Goal: Navigation & Orientation: Find specific page/section

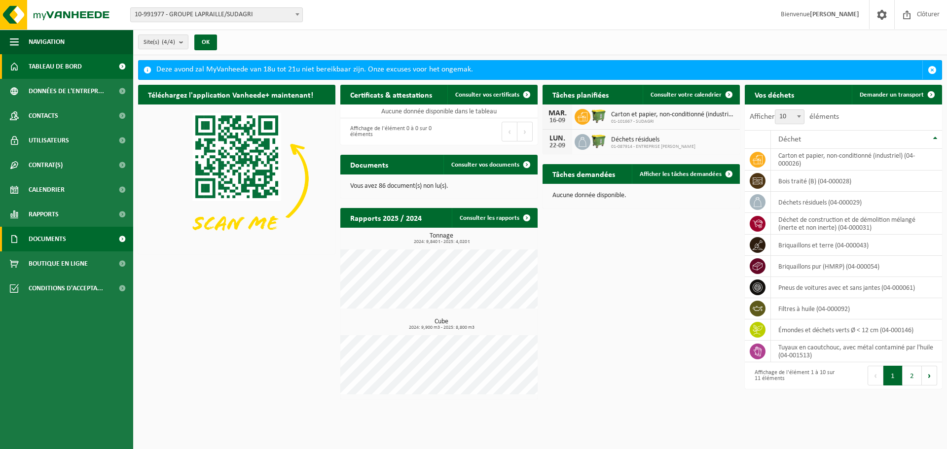
click at [74, 240] on link "Documents" at bounding box center [66, 239] width 133 height 25
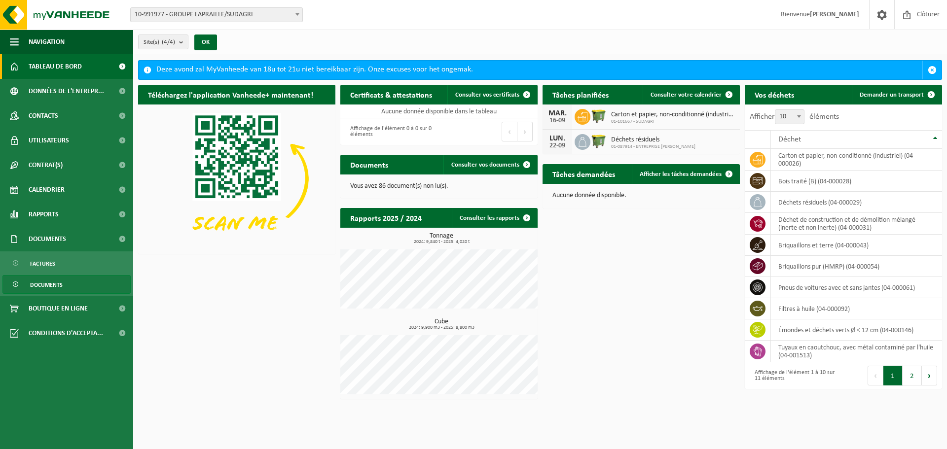
click at [74, 286] on link "Documents" at bounding box center [66, 284] width 128 height 19
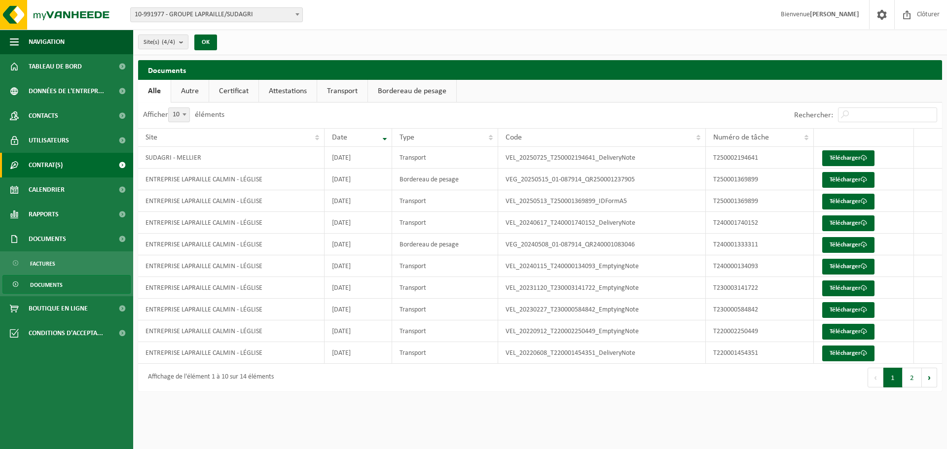
click at [81, 154] on link "Contrat(s)" at bounding box center [66, 165] width 133 height 25
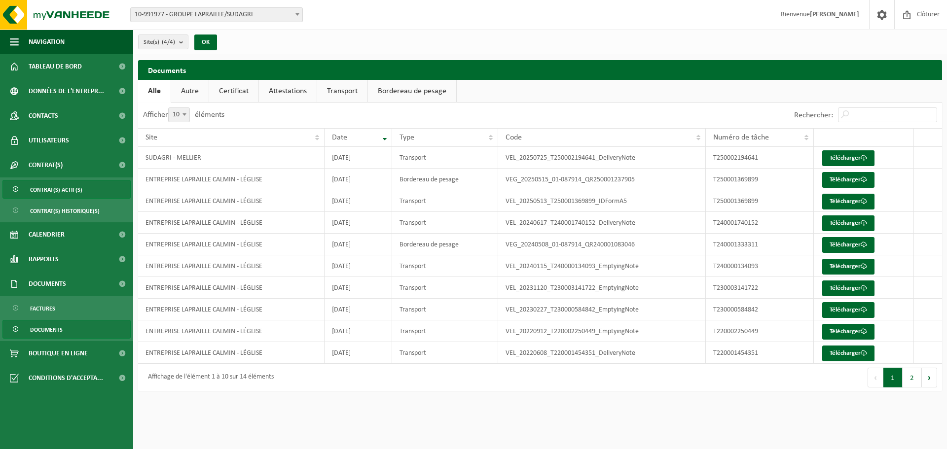
click at [85, 196] on link "Contrat(s) actif(s)" at bounding box center [66, 189] width 128 height 19
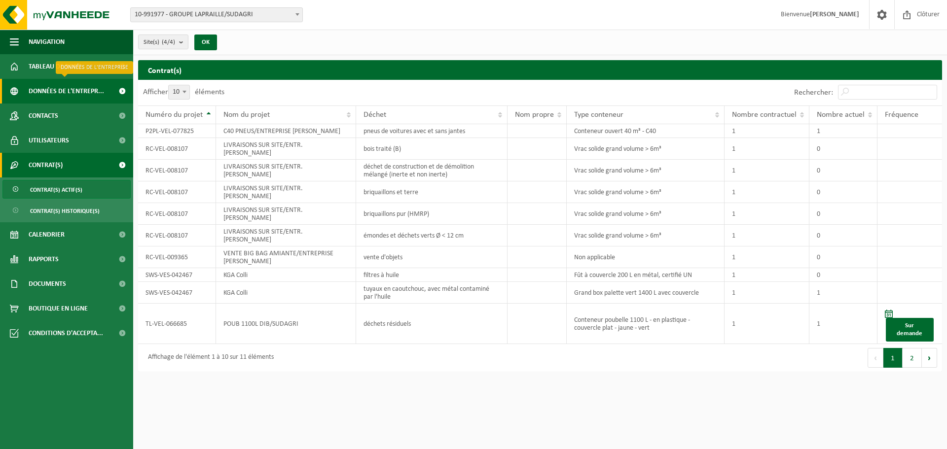
click at [76, 96] on span "Données de l'entrepr..." at bounding box center [66, 91] width 75 height 25
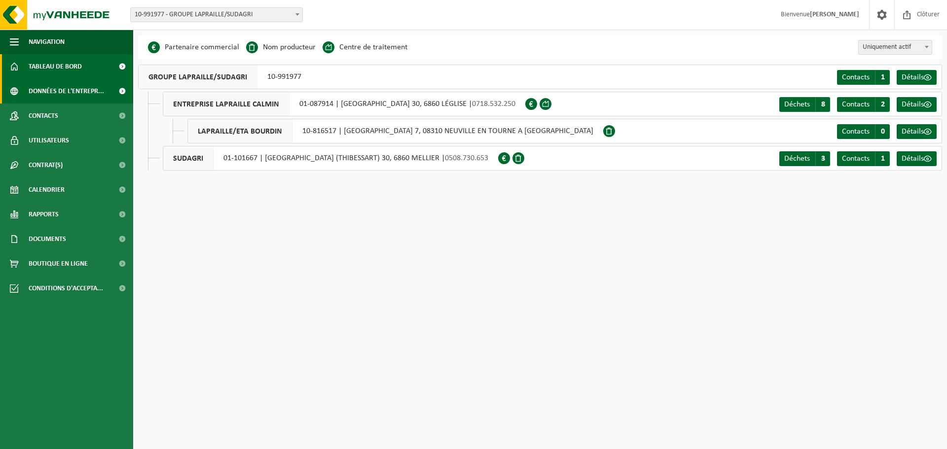
click at [72, 67] on span "Tableau de bord" at bounding box center [55, 66] width 53 height 25
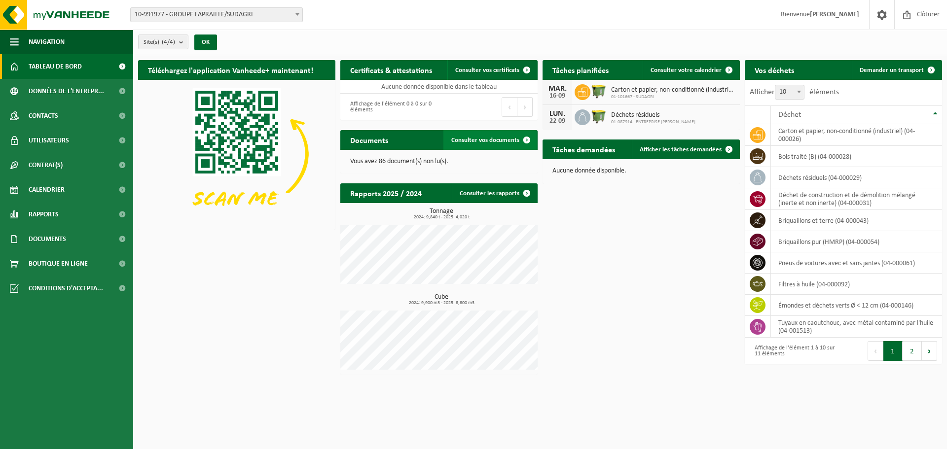
click at [474, 138] on span "Consulter vos documents" at bounding box center [485, 140] width 68 height 6
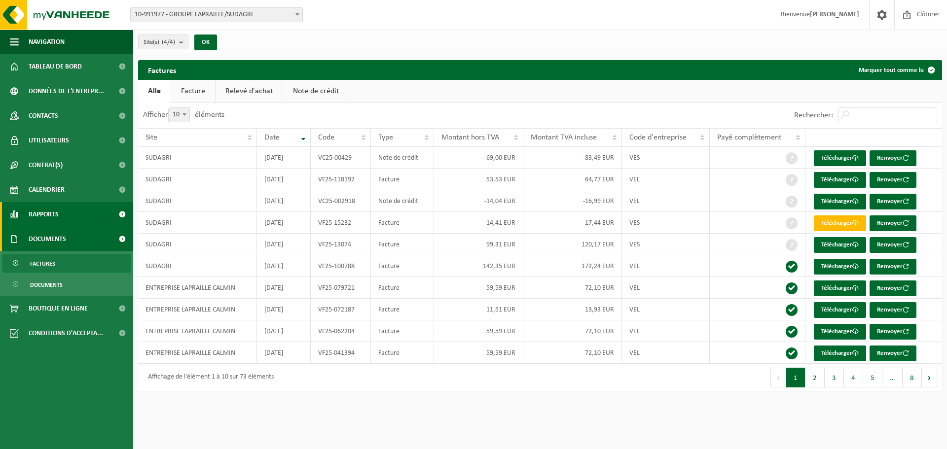
click at [94, 214] on link "Rapports" at bounding box center [66, 214] width 133 height 25
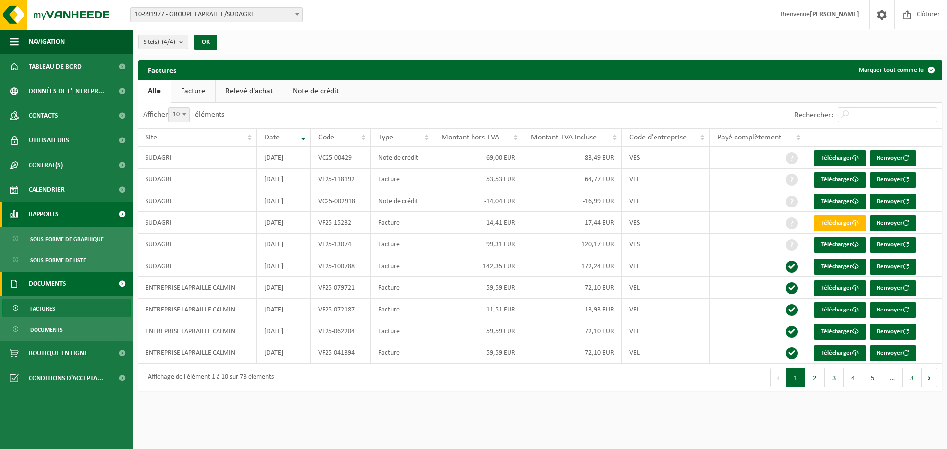
click at [94, 214] on link "Rapports" at bounding box center [66, 214] width 133 height 25
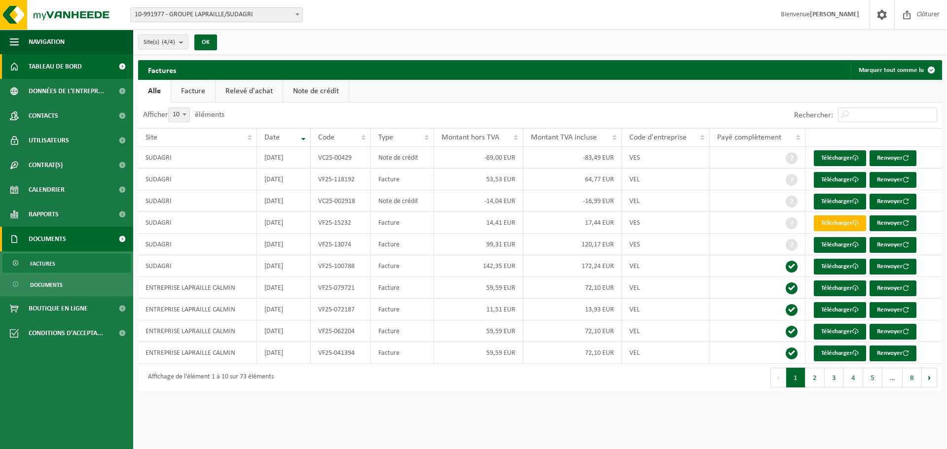
click at [51, 63] on span "Tableau de bord" at bounding box center [55, 66] width 53 height 25
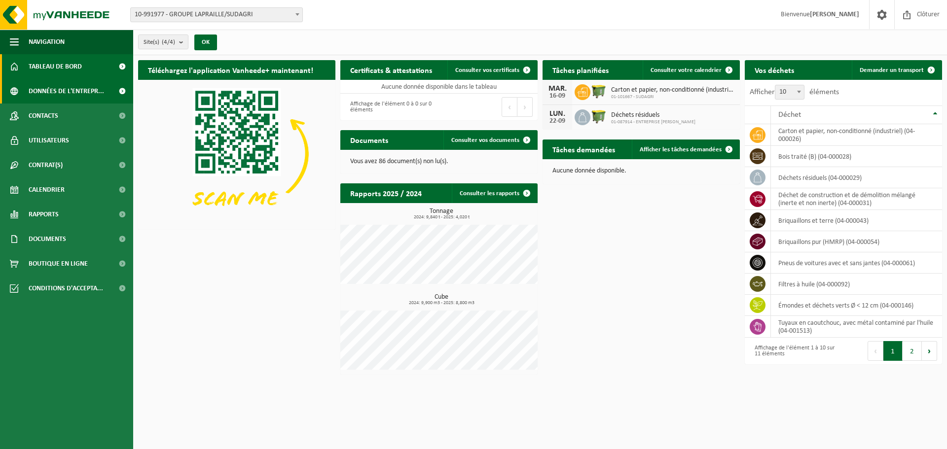
click at [39, 92] on span "Données de l'entrepr..." at bounding box center [66, 91] width 75 height 25
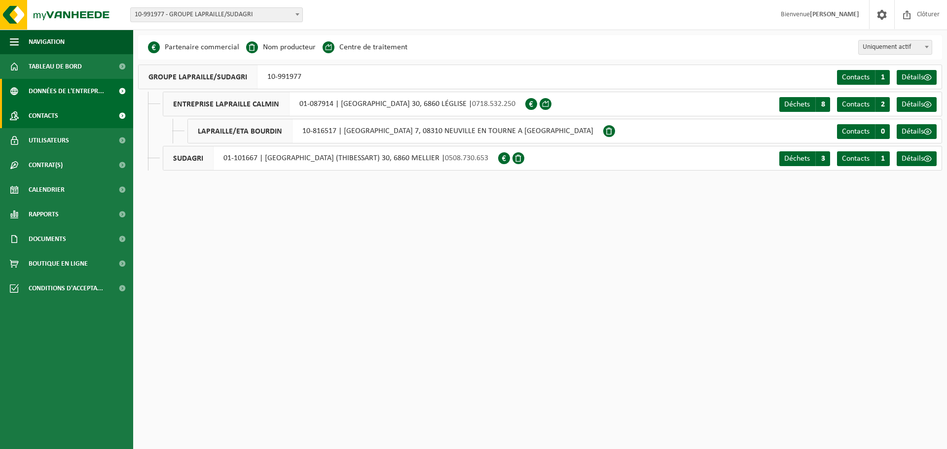
click at [45, 113] on span "Contacts" at bounding box center [44, 116] width 30 height 25
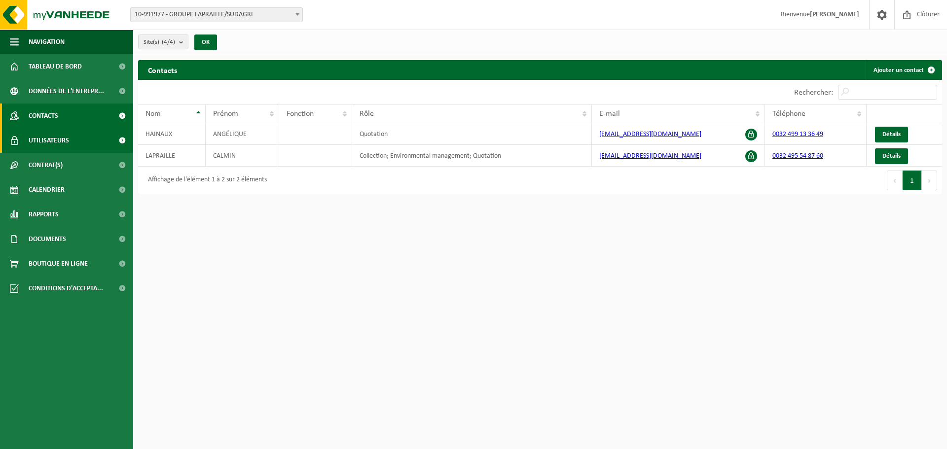
click at [49, 137] on span "Utilisateurs" at bounding box center [49, 140] width 40 height 25
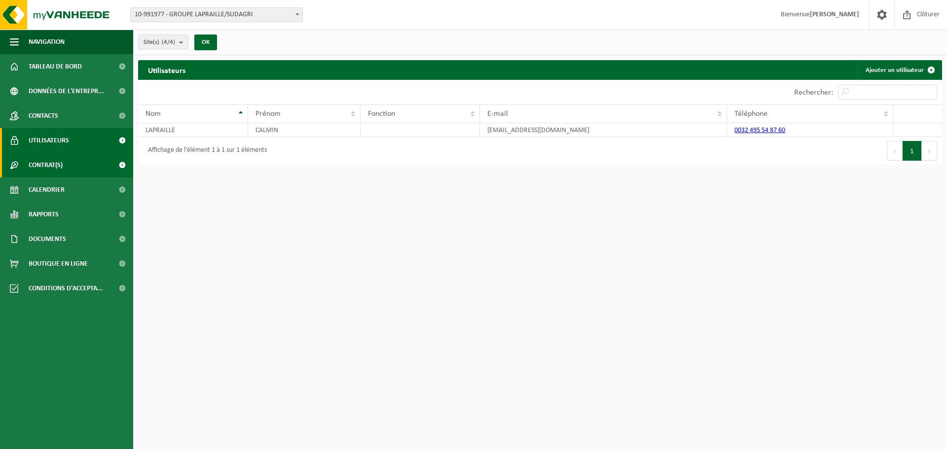
click at [55, 169] on span "Contrat(s)" at bounding box center [46, 165] width 34 height 25
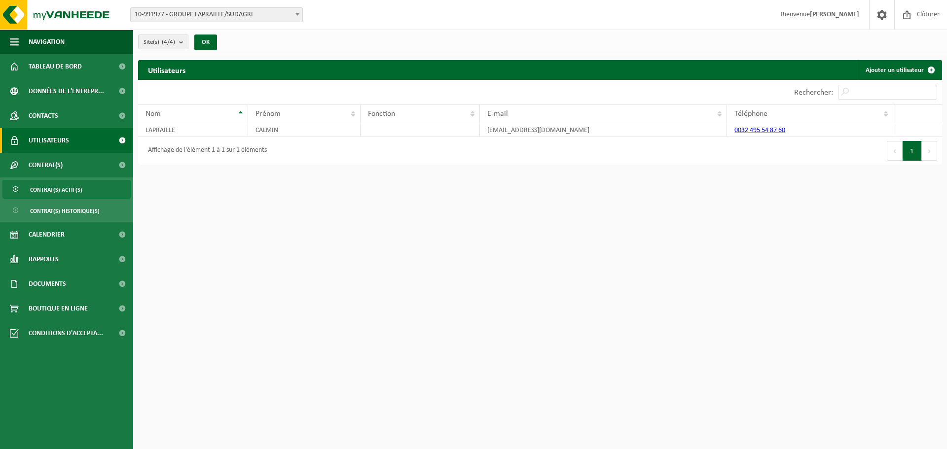
click at [56, 196] on span "Contrat(s) actif(s)" at bounding box center [56, 189] width 52 height 19
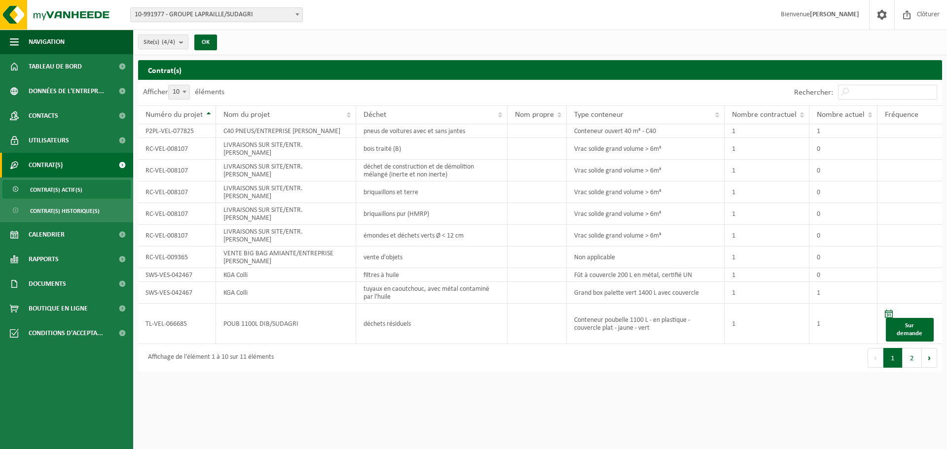
click at [55, 215] on span "Contrat(s) historique(s)" at bounding box center [65, 211] width 70 height 19
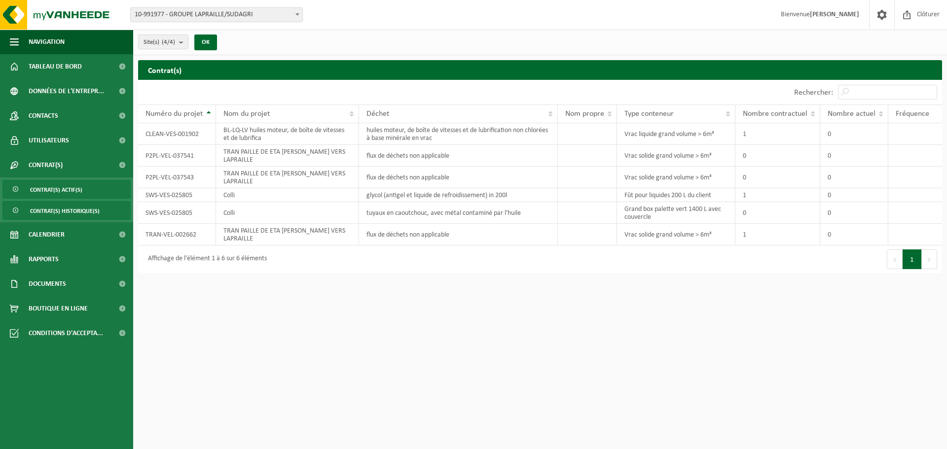
click at [54, 197] on span "Contrat(s) actif(s)" at bounding box center [56, 189] width 52 height 19
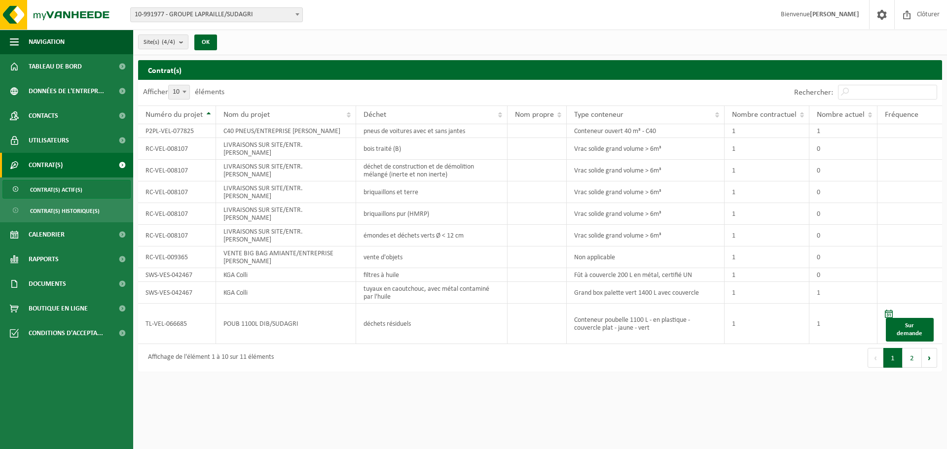
click at [54, 207] on span "Contrat(s) historique(s)" at bounding box center [65, 211] width 70 height 19
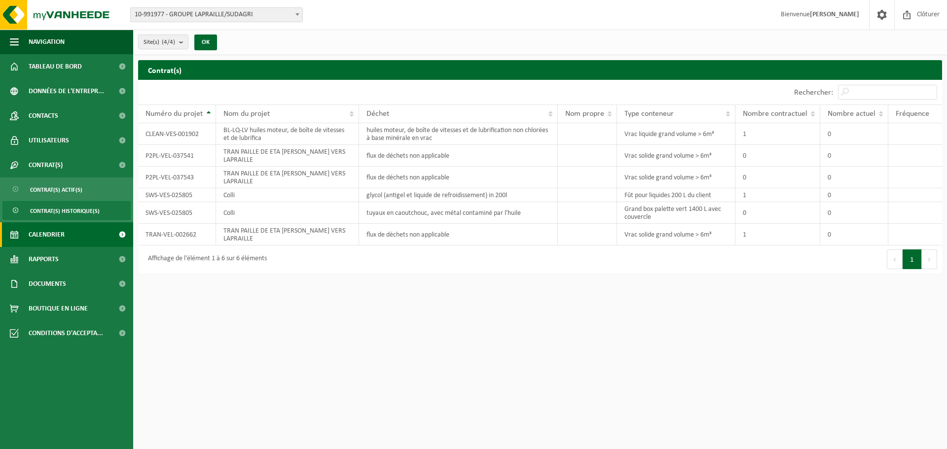
click at [54, 228] on span "Calendrier" at bounding box center [47, 234] width 36 height 25
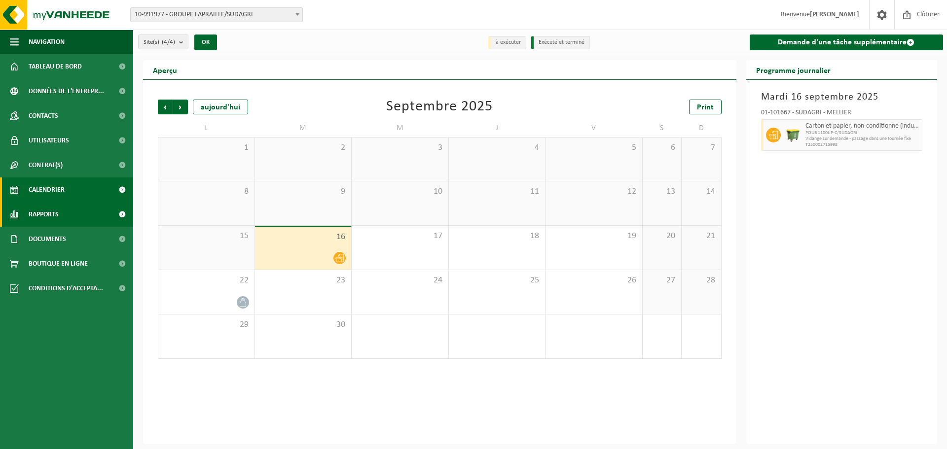
click at [54, 226] on span "Rapports" at bounding box center [44, 214] width 30 height 25
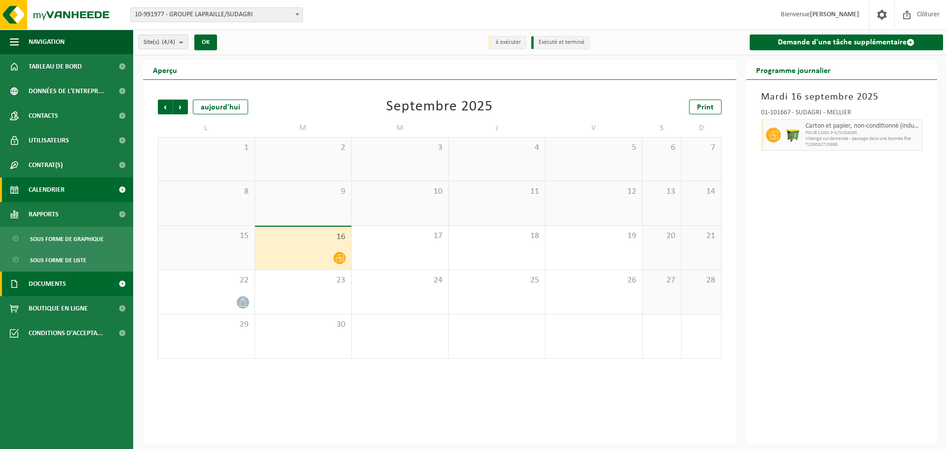
click at [58, 282] on span "Documents" at bounding box center [47, 284] width 37 height 25
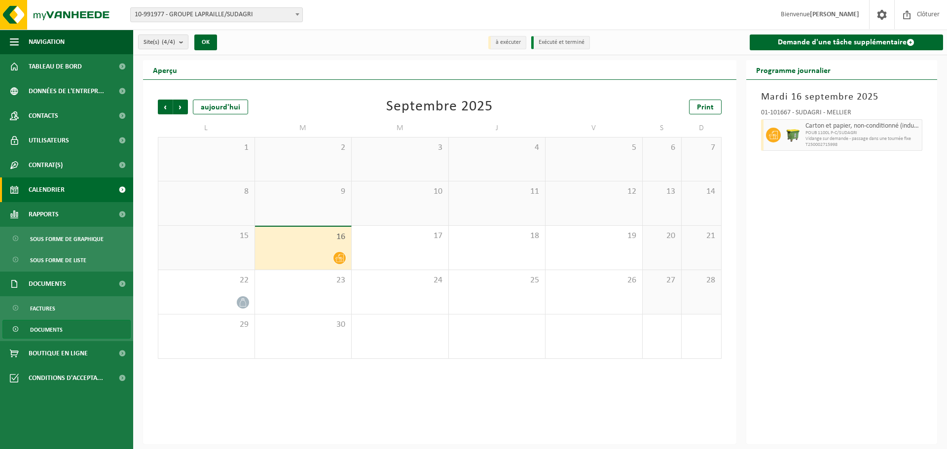
click at [60, 327] on span "Documents" at bounding box center [46, 330] width 33 height 19
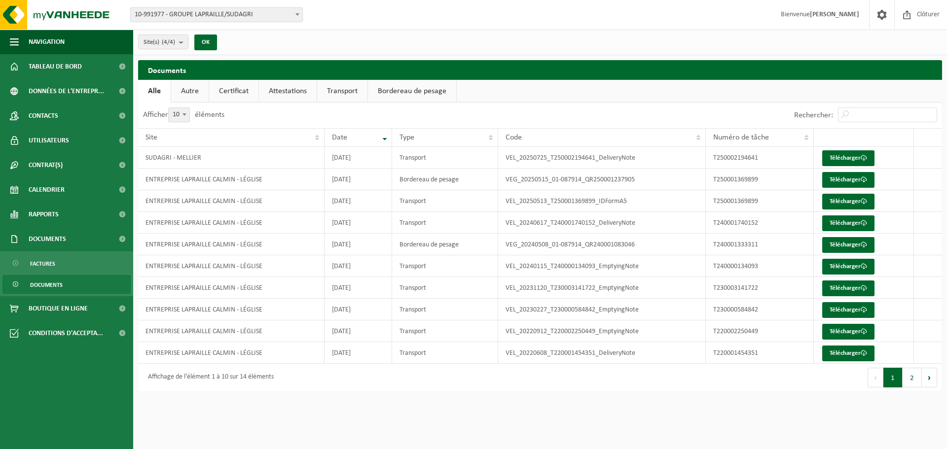
click at [282, 89] on link "Attestations" at bounding box center [288, 91] width 58 height 23
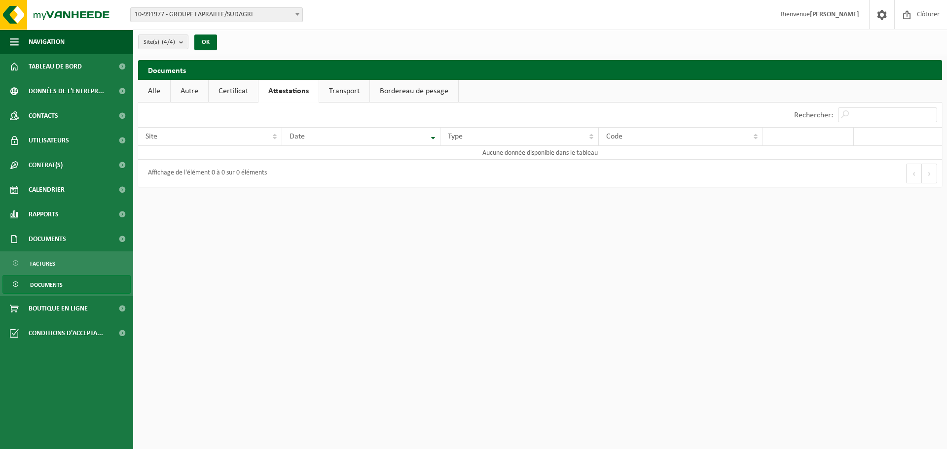
click at [239, 89] on link "Certificat" at bounding box center [233, 91] width 49 height 23
click at [336, 89] on link "Transport" at bounding box center [342, 91] width 50 height 23
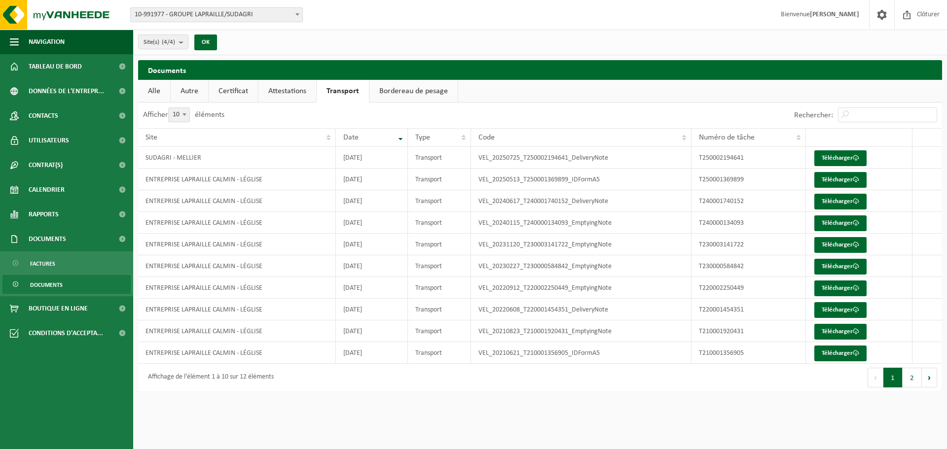
click at [407, 92] on link "Bordereau de pesage" at bounding box center [413, 91] width 88 height 23
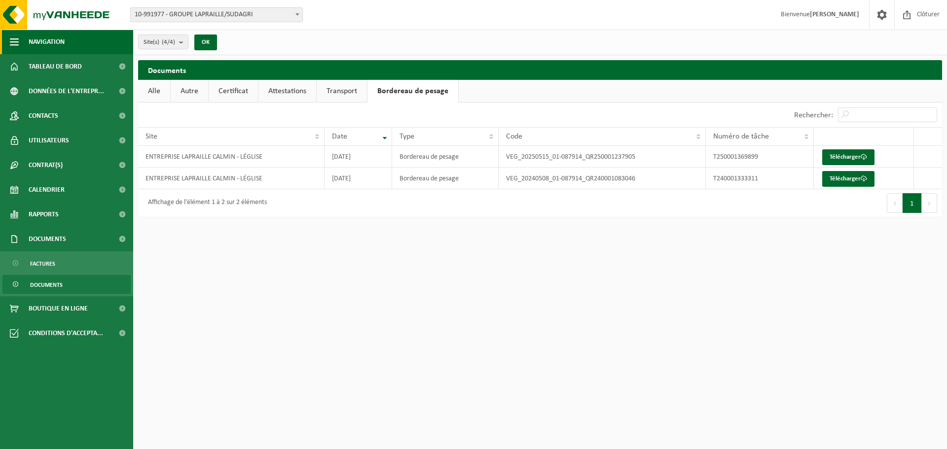
click at [50, 42] on span "Navigation" at bounding box center [47, 42] width 36 height 25
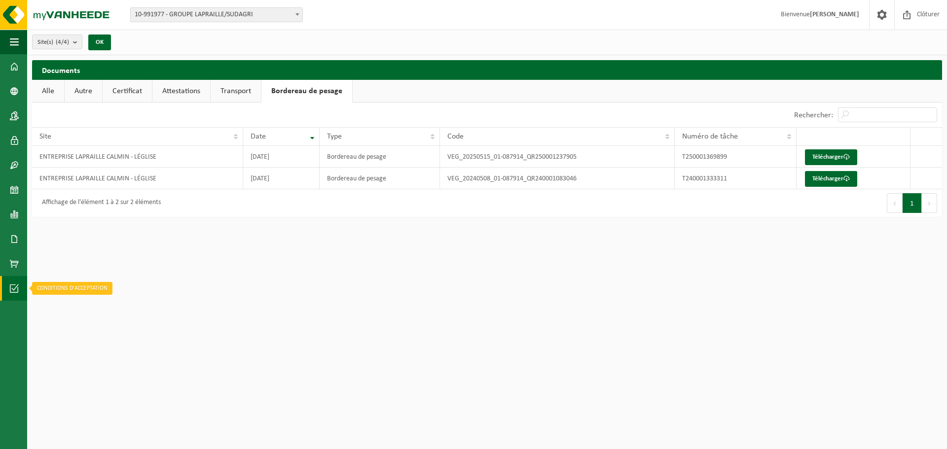
click at [12, 286] on span at bounding box center [14, 288] width 9 height 25
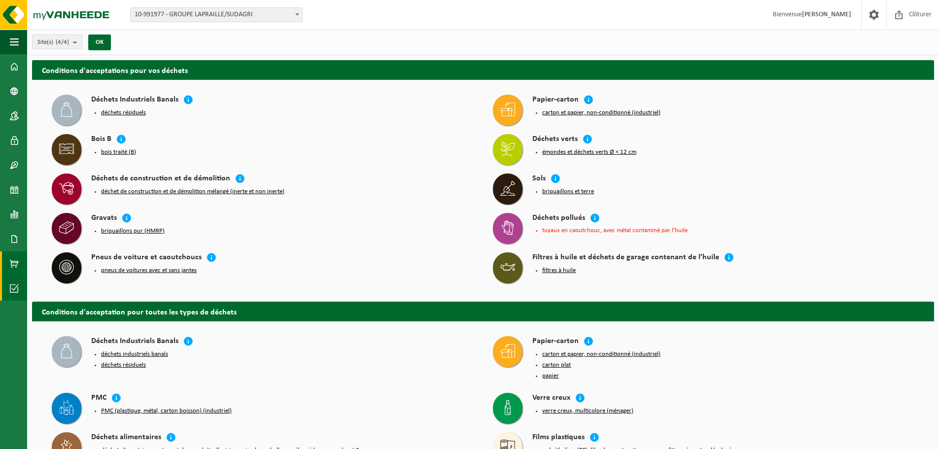
click at [9, 261] on link "Boutique en ligne" at bounding box center [13, 263] width 27 height 25
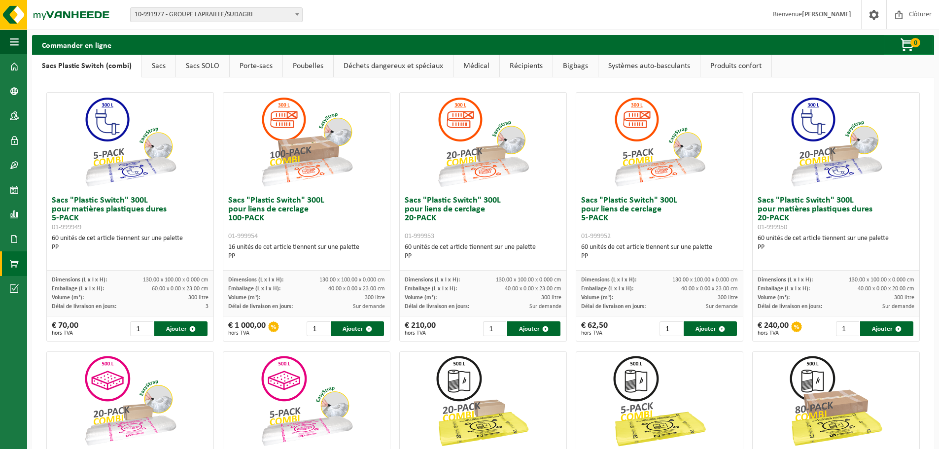
click at [166, 66] on link "Sacs" at bounding box center [159, 66] width 34 height 23
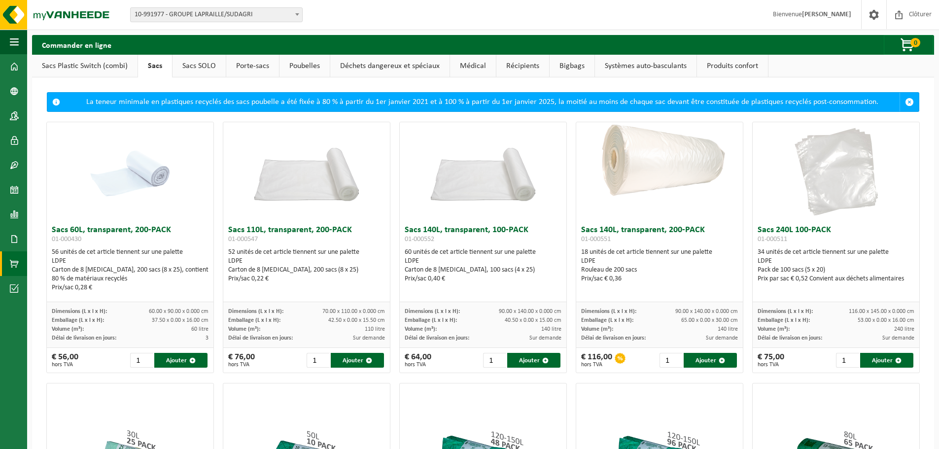
click at [197, 66] on link "Sacs SOLO" at bounding box center [199, 66] width 53 height 23
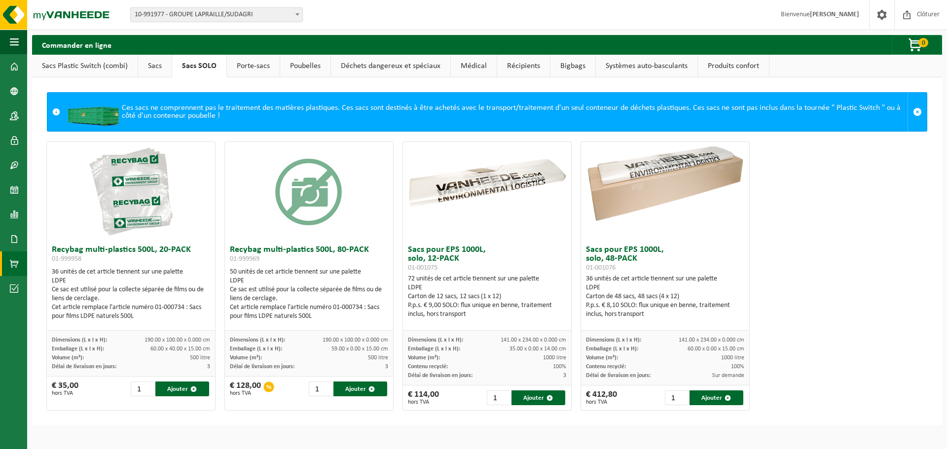
click at [250, 61] on link "Porte-sacs" at bounding box center [253, 66] width 53 height 23
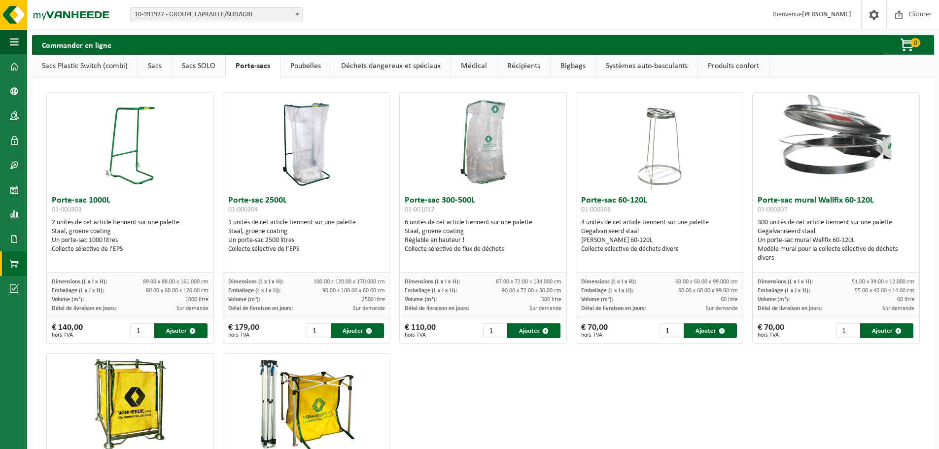
click at [298, 67] on link "Poubelles" at bounding box center [306, 66] width 50 height 23
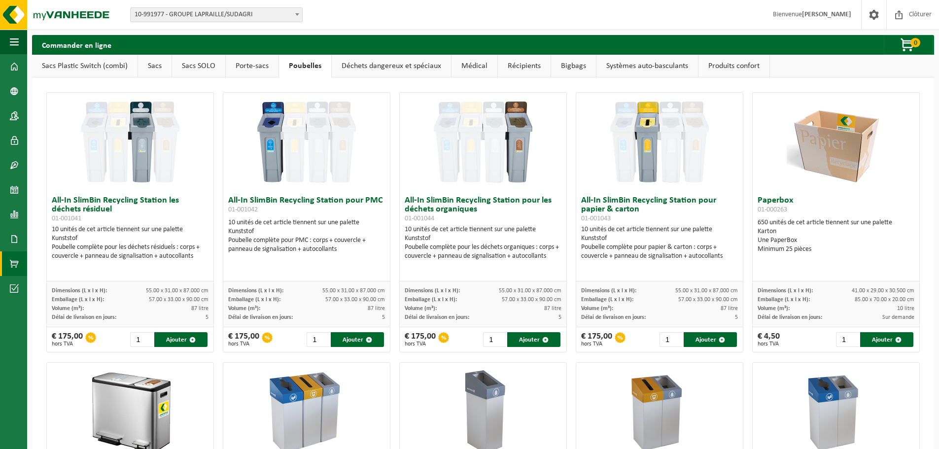
click at [406, 71] on link "Déchets dangereux et spéciaux" at bounding box center [391, 66] width 119 height 23
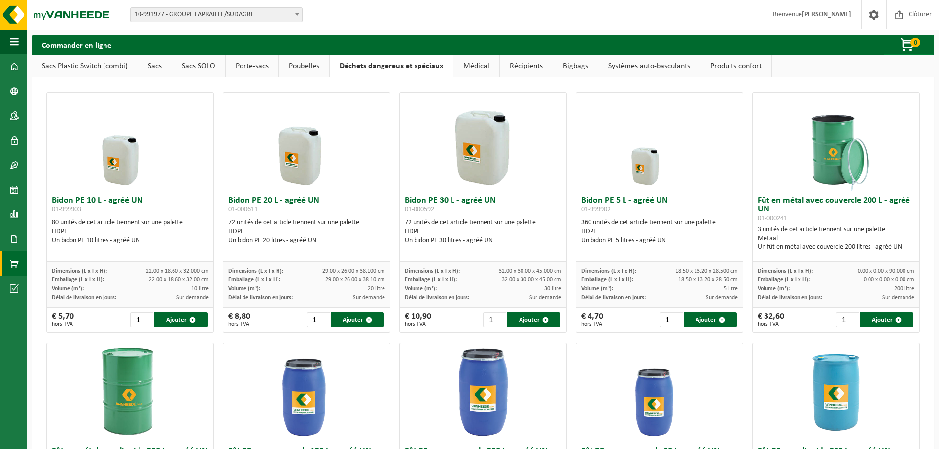
click at [482, 67] on link "Médical" at bounding box center [477, 66] width 46 height 23
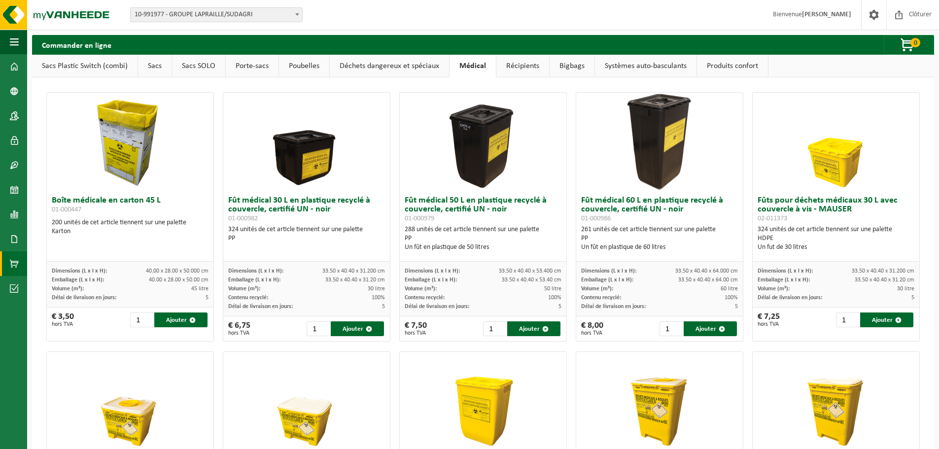
click at [528, 68] on link "Récipients" at bounding box center [523, 66] width 53 height 23
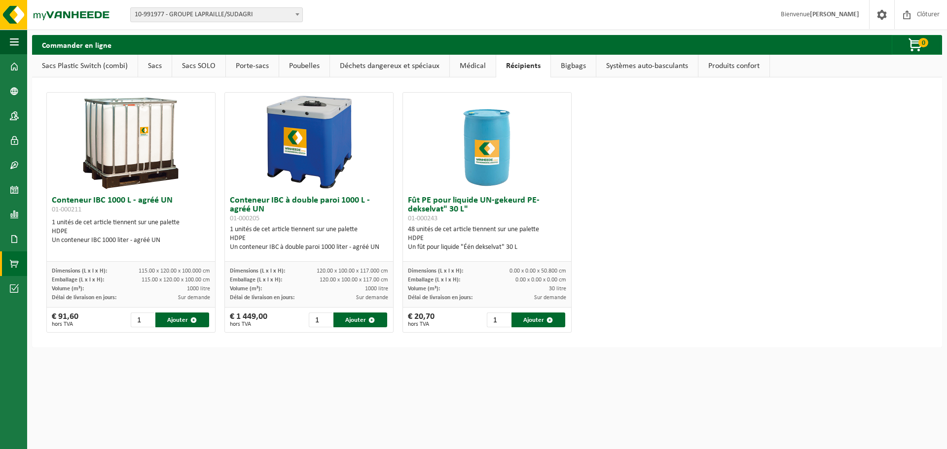
click at [567, 69] on link "Bigbags" at bounding box center [573, 66] width 45 height 23
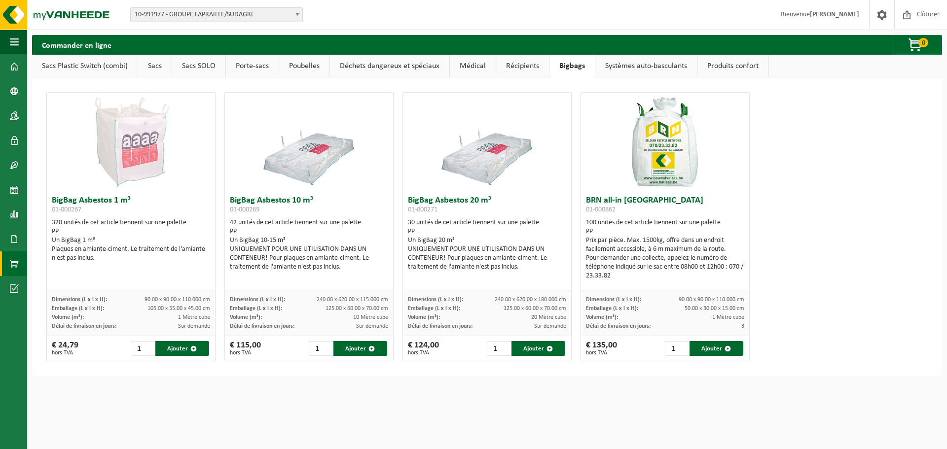
click at [621, 65] on link "Systèmes auto-basculants" at bounding box center [646, 66] width 102 height 23
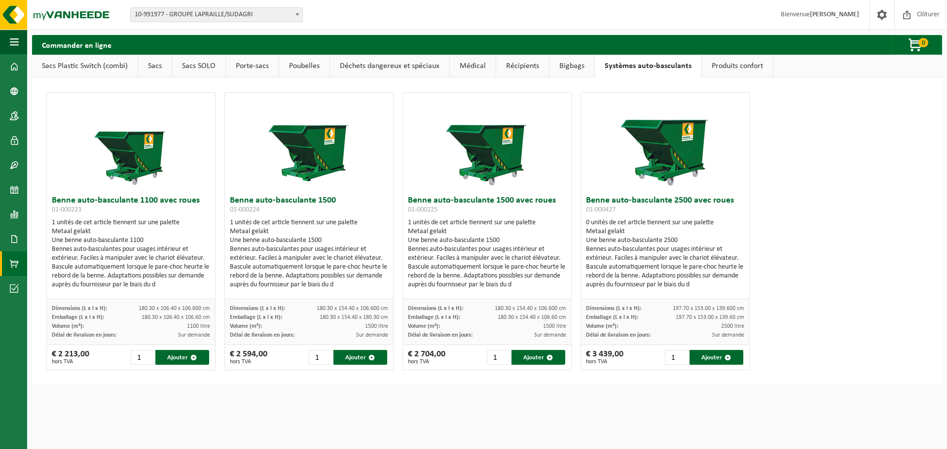
click at [734, 64] on link "Produits confort" at bounding box center [737, 66] width 71 height 23
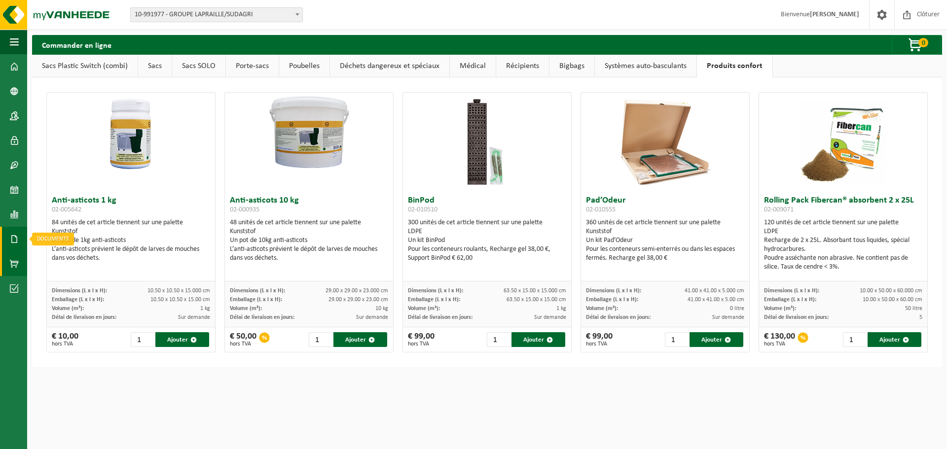
click at [17, 234] on span at bounding box center [14, 239] width 9 height 25
click at [65, 236] on span "Factures" at bounding box center [69, 239] width 25 height 19
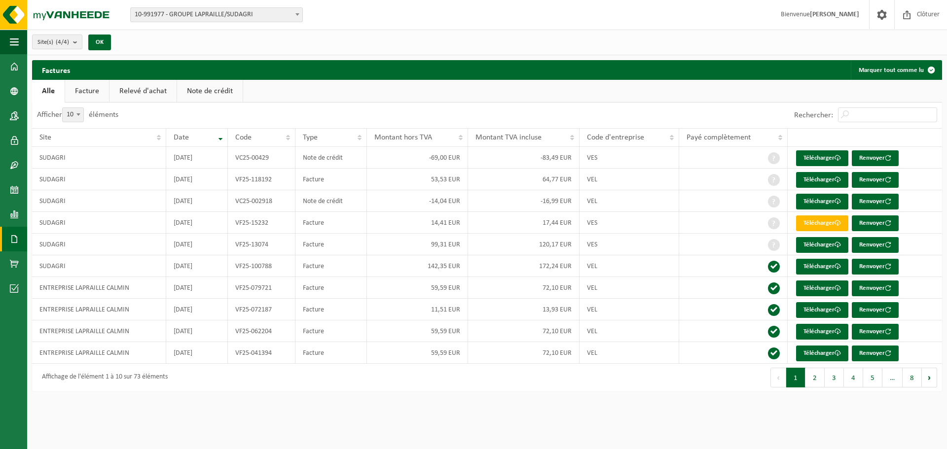
click at [15, 240] on span at bounding box center [14, 239] width 9 height 25
click at [59, 258] on span "Documents" at bounding box center [73, 260] width 33 height 19
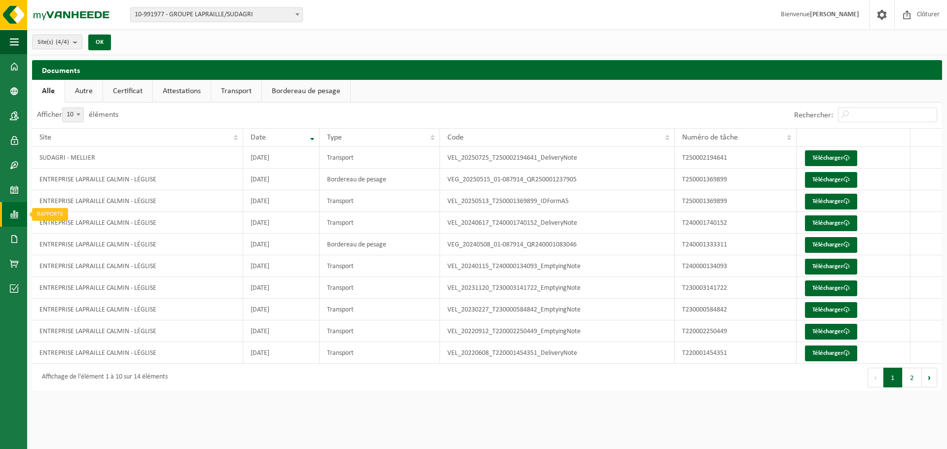
click at [18, 217] on span at bounding box center [14, 214] width 9 height 25
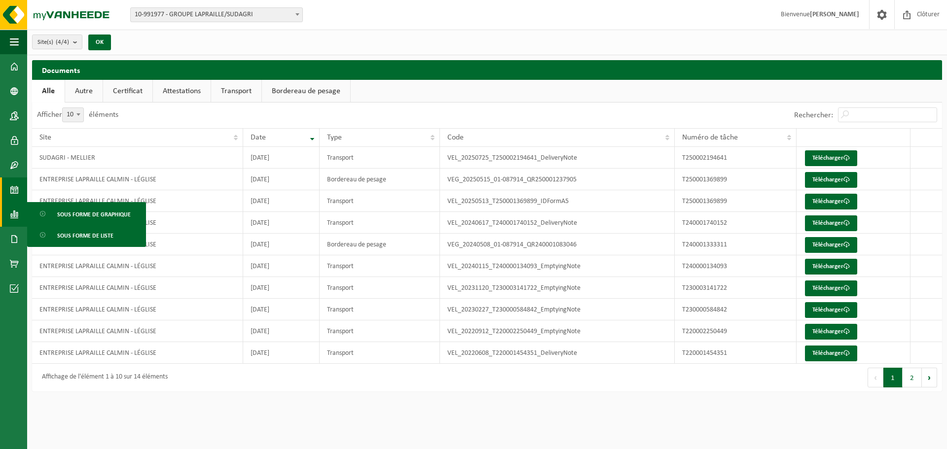
click at [9, 192] on link "Calendrier" at bounding box center [13, 190] width 27 height 25
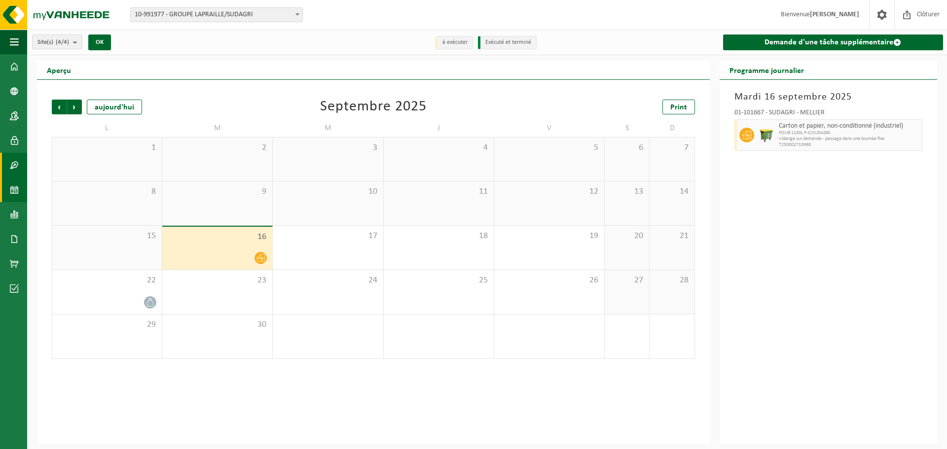
click at [15, 168] on span at bounding box center [14, 165] width 9 height 25
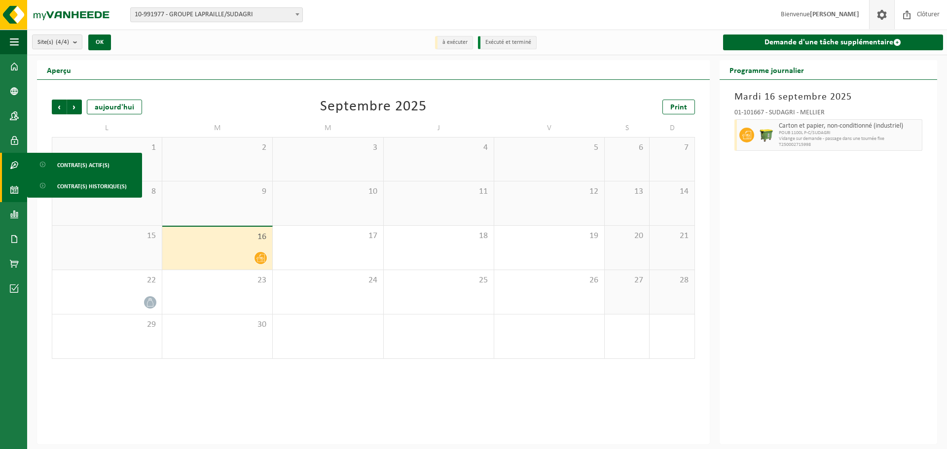
click at [881, 12] on span at bounding box center [881, 14] width 15 height 29
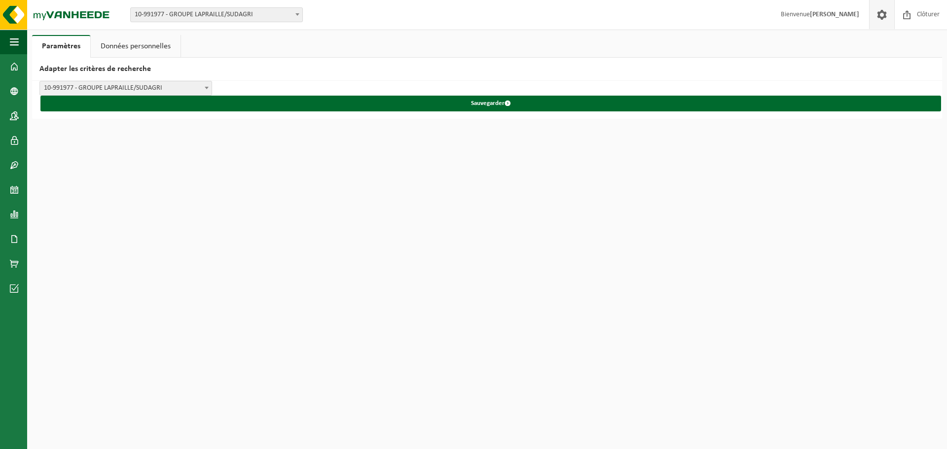
click at [884, 16] on span at bounding box center [881, 14] width 15 height 29
click at [147, 43] on link "Données personnelles" at bounding box center [136, 46] width 90 height 23
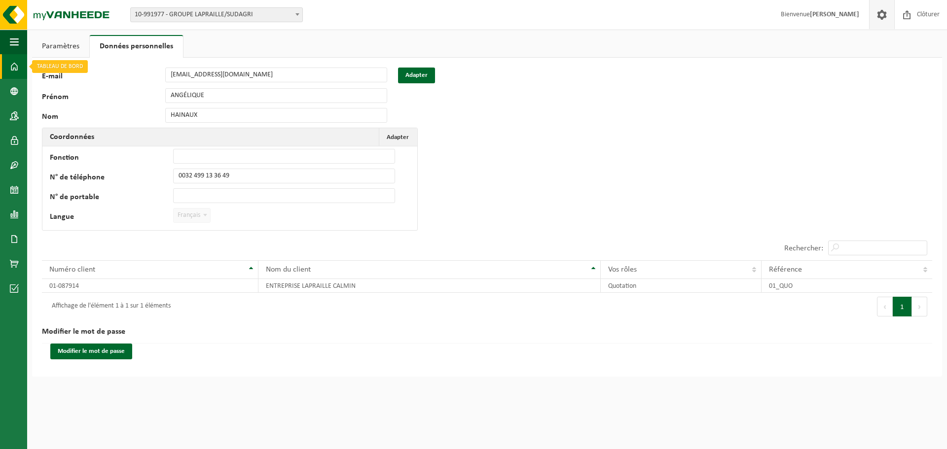
click at [18, 67] on span at bounding box center [14, 66] width 9 height 25
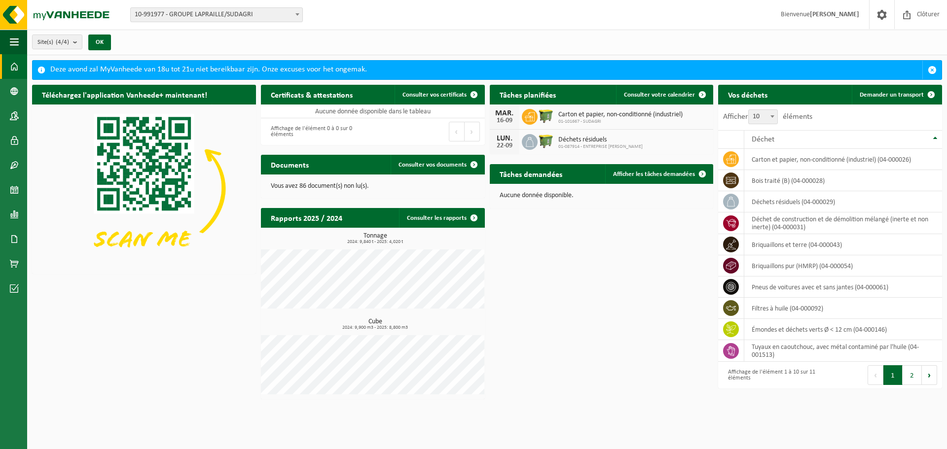
click at [116, 68] on div "Deze avond zal MyVanheede van 18u tot 21u niet bereikbaar zijn. Onze excuses vo…" at bounding box center [486, 70] width 872 height 19
click at [929, 66] on span "button" at bounding box center [932, 70] width 9 height 9
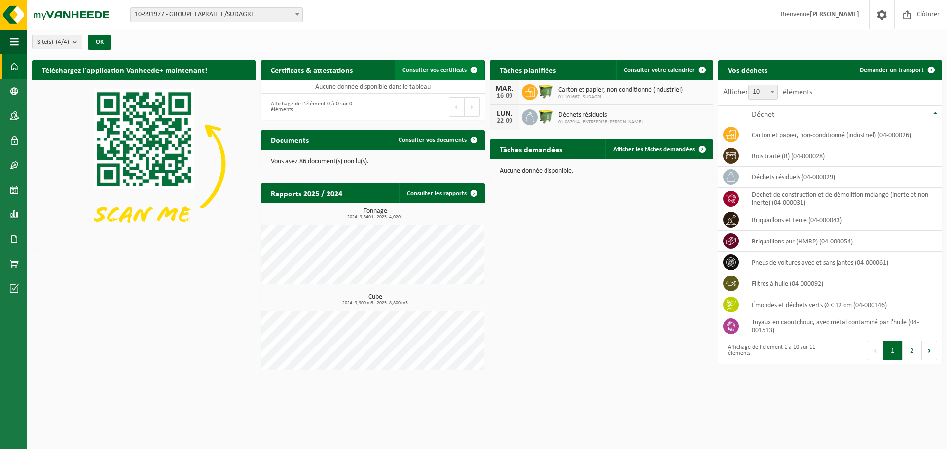
click at [455, 67] on span "Consulter vos certificats" at bounding box center [434, 70] width 64 height 6
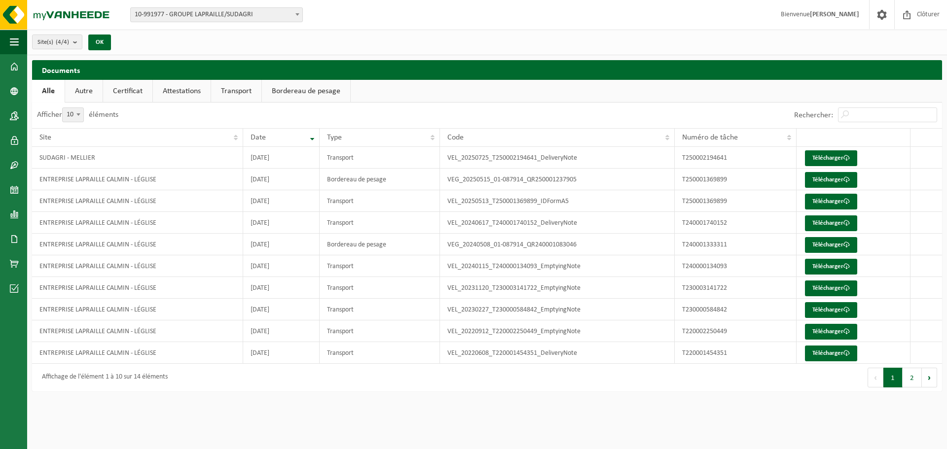
click at [187, 88] on link "Attestations" at bounding box center [182, 91] width 58 height 23
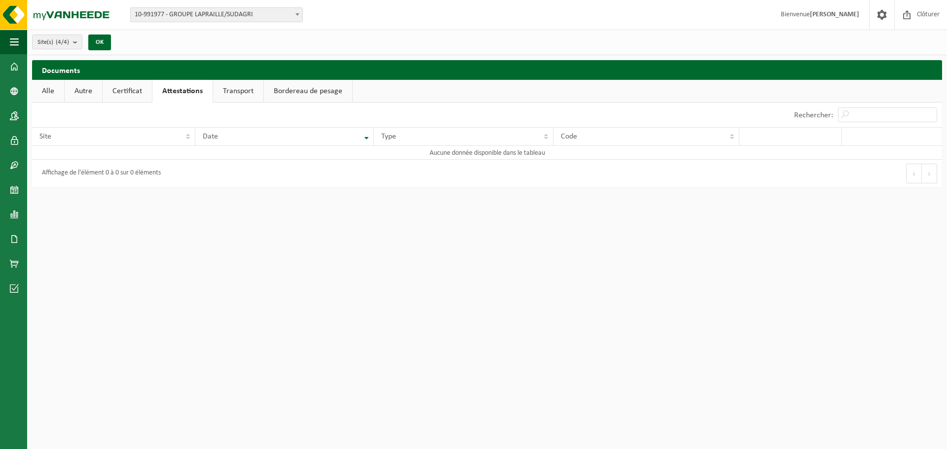
click at [136, 89] on link "Certificat" at bounding box center [127, 91] width 49 height 23
click at [303, 95] on link "Bordereau de pesage" at bounding box center [306, 91] width 88 height 23
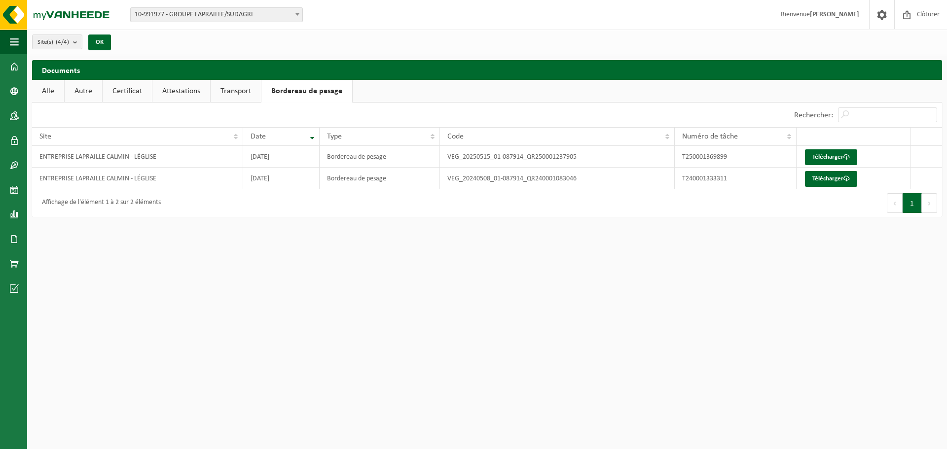
click at [229, 95] on link "Transport" at bounding box center [236, 91] width 50 height 23
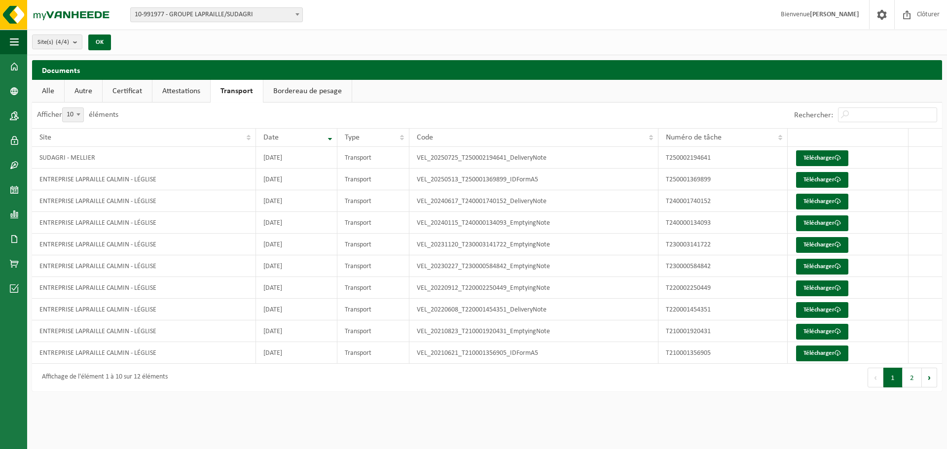
click at [85, 92] on link "Autre" at bounding box center [83, 91] width 37 height 23
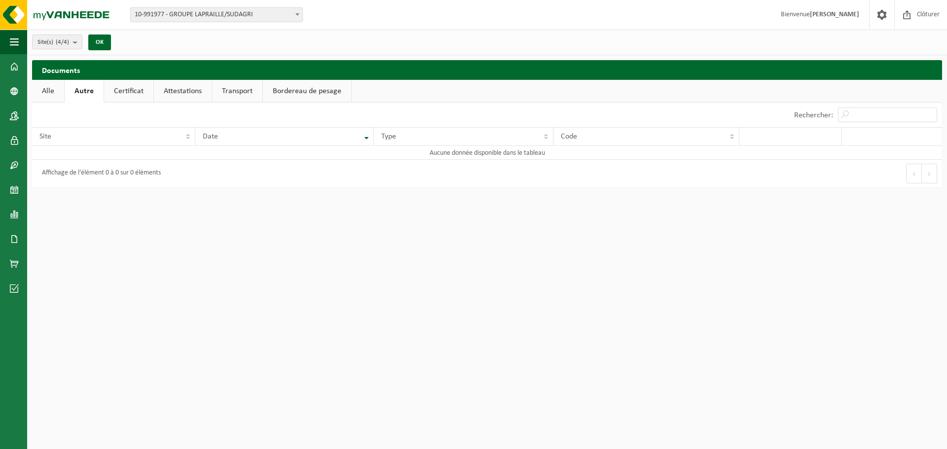
click at [46, 93] on link "Alle" at bounding box center [48, 91] width 32 height 23
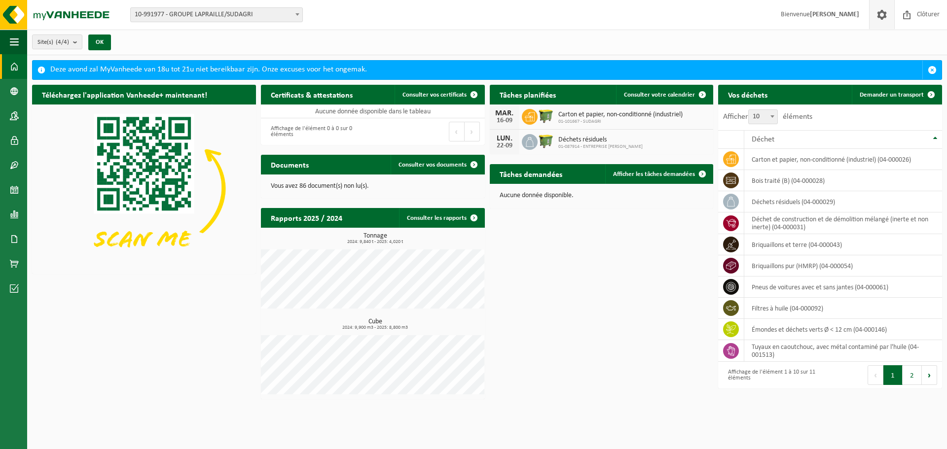
click at [875, 16] on span at bounding box center [881, 14] width 15 height 29
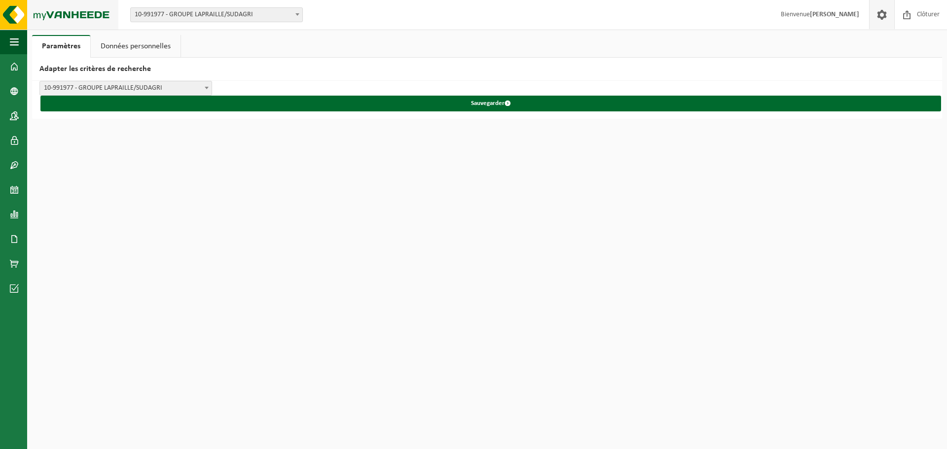
click at [14, 20] on img at bounding box center [59, 15] width 118 height 30
